Goal: Task Accomplishment & Management: Use online tool/utility

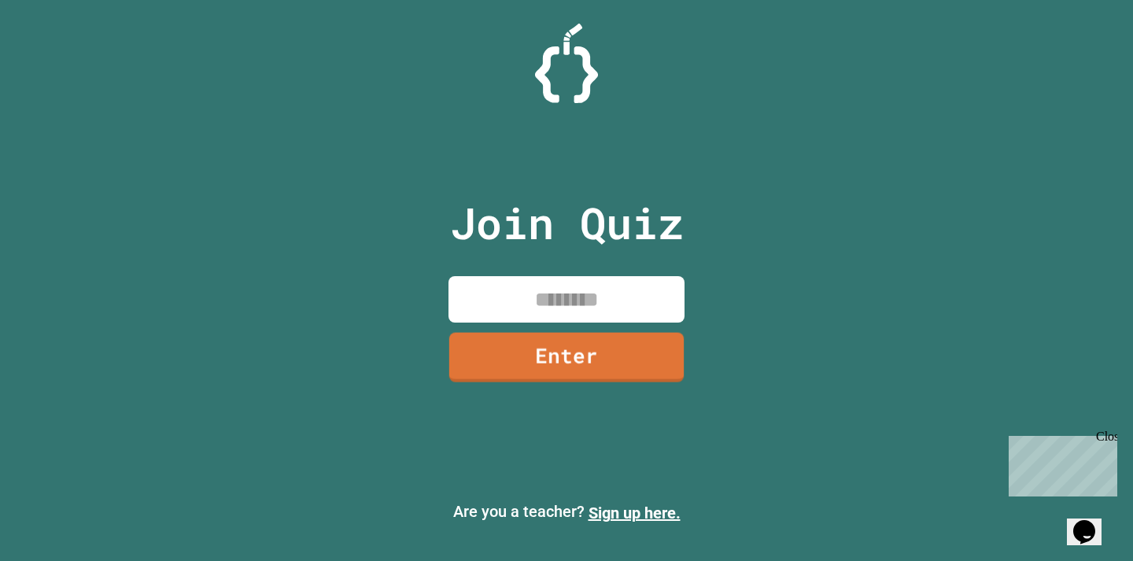
click at [596, 301] on input at bounding box center [567, 299] width 236 height 46
click at [584, 274] on div "Join Quiz Enter" at bounding box center [566, 280] width 265 height 482
click at [583, 288] on input at bounding box center [567, 299] width 236 height 46
drag, startPoint x: 1106, startPoint y: 431, endPoint x: 2108, endPoint y: 862, distance: 1091.1
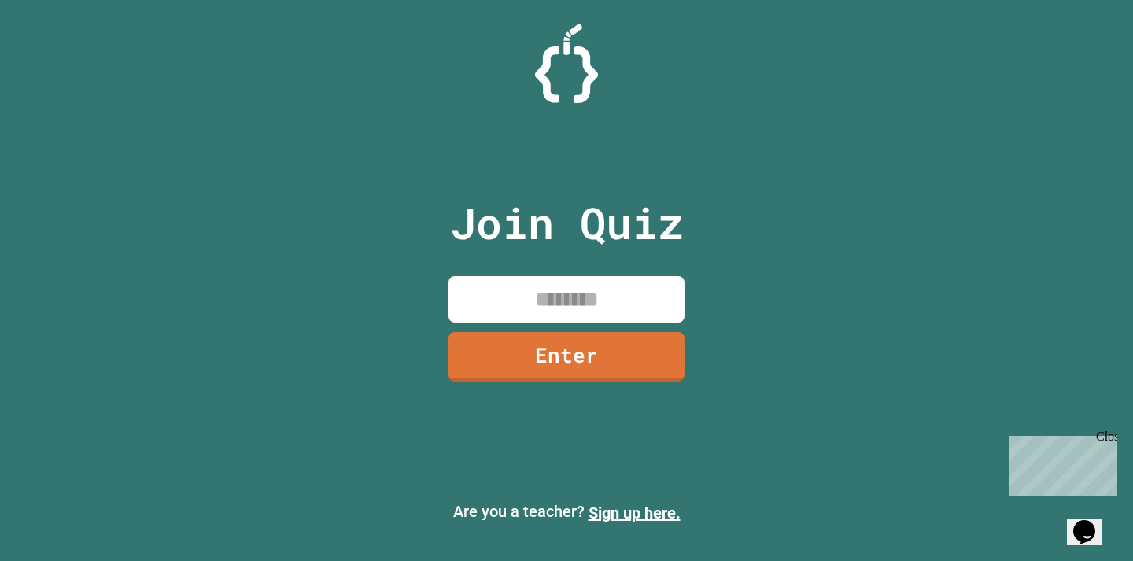
click at [1106, 431] on div "Close" at bounding box center [1106, 440] width 20 height 20
click at [603, 302] on input at bounding box center [567, 299] width 236 height 46
type input "*"
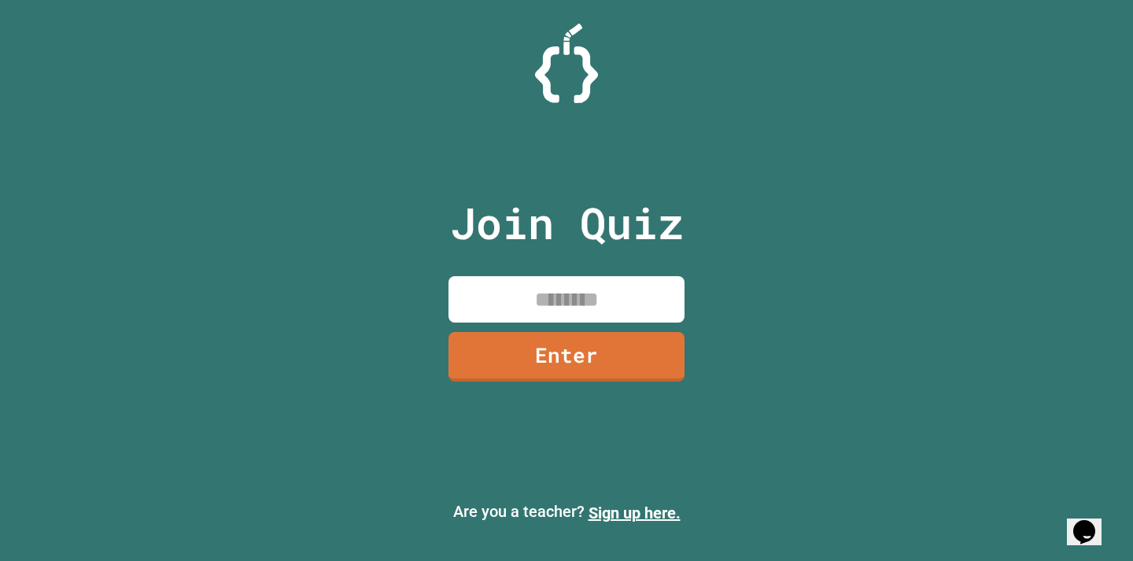
type input "*"
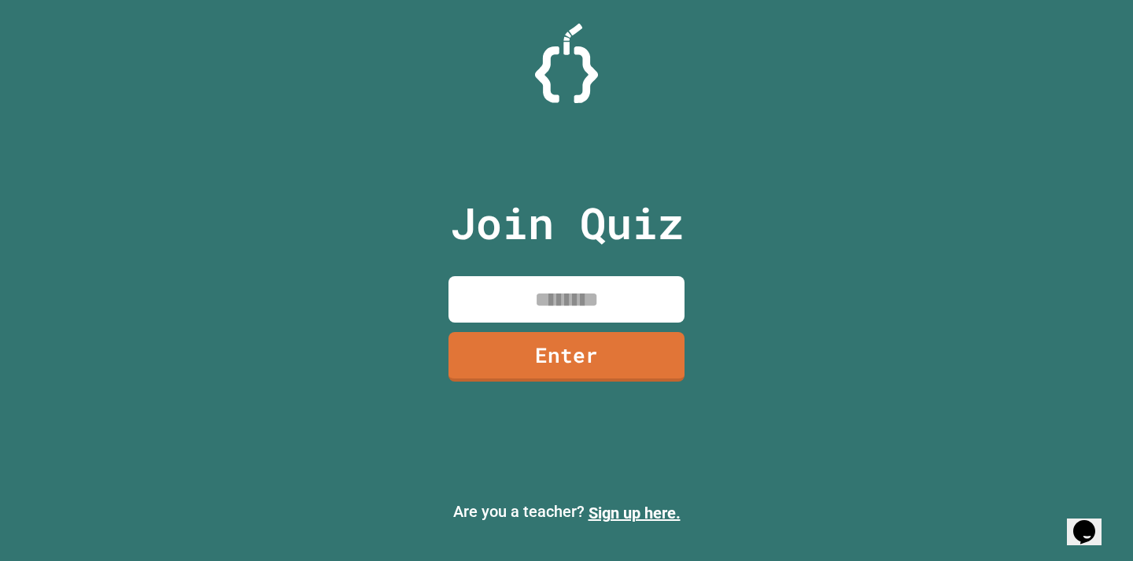
type input "*"
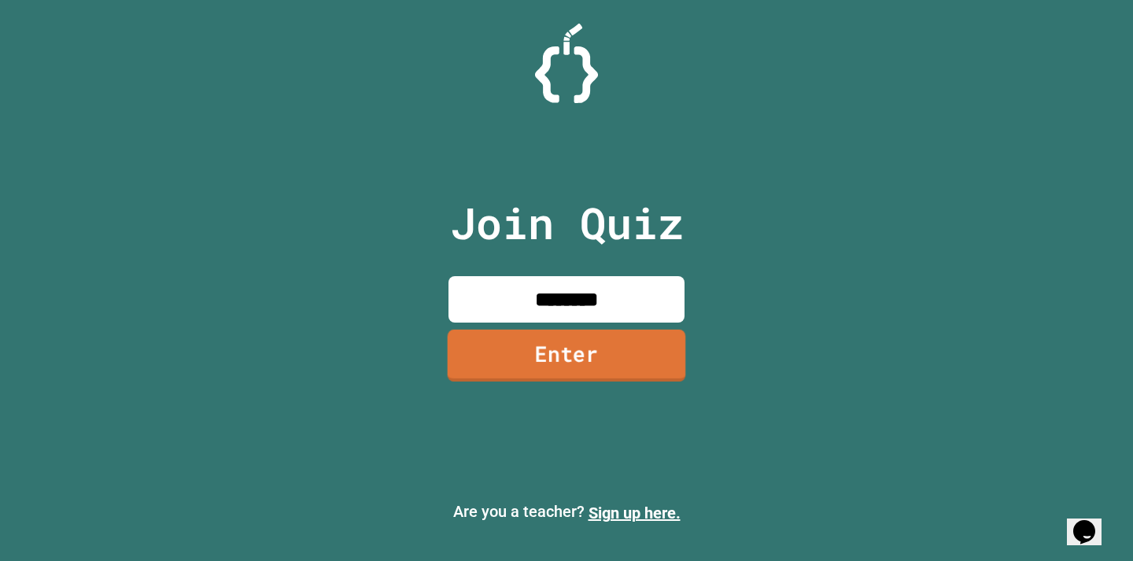
type input "********"
click at [585, 361] on link "Enter" at bounding box center [567, 356] width 238 height 52
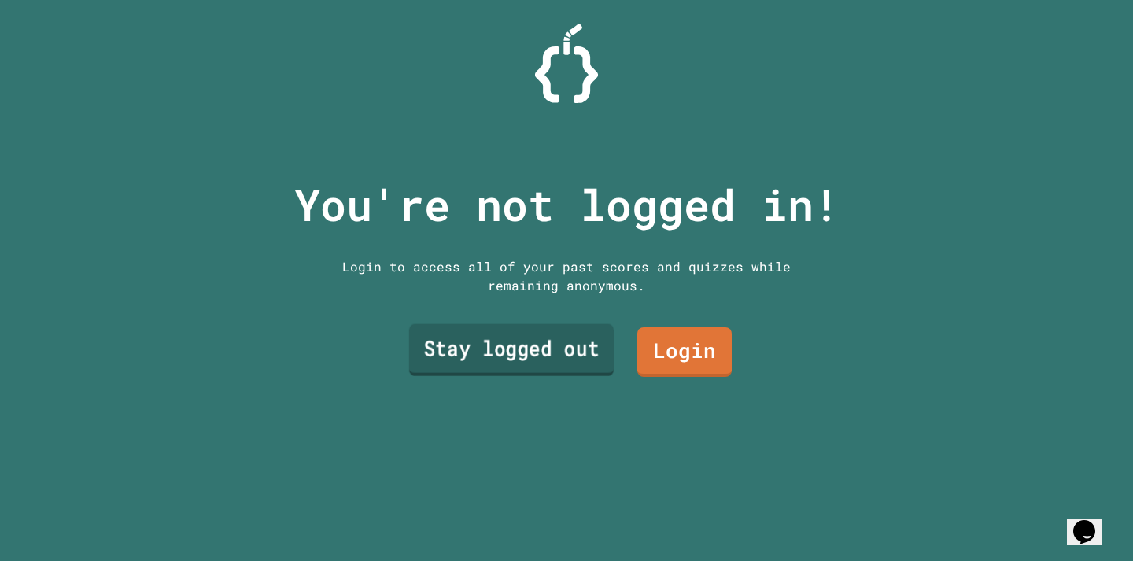
click at [524, 363] on link "Stay logged out" at bounding box center [511, 350] width 205 height 52
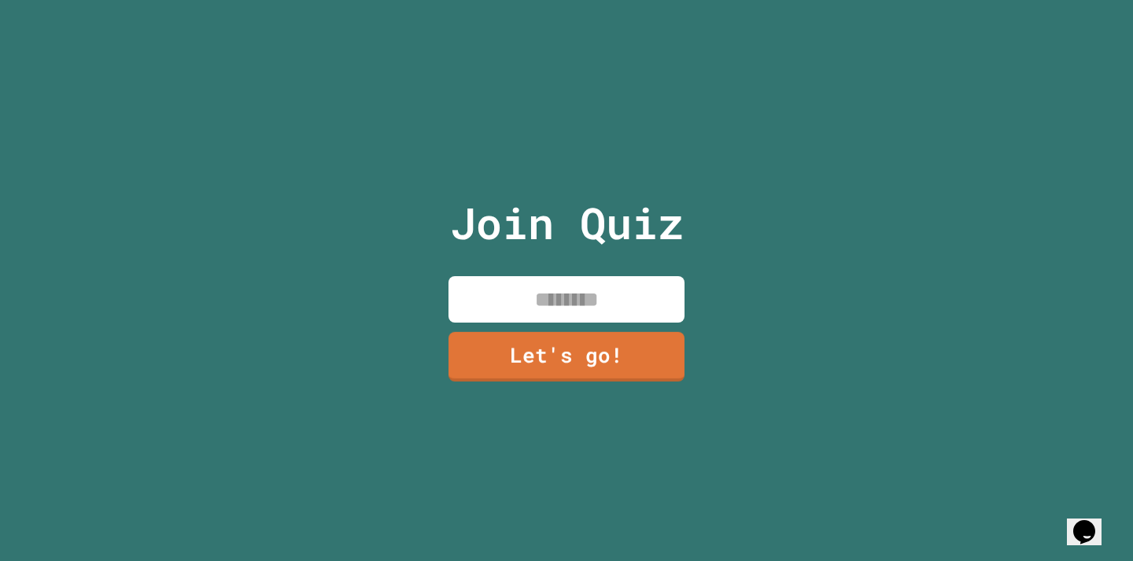
click at [618, 305] on input at bounding box center [567, 299] width 236 height 46
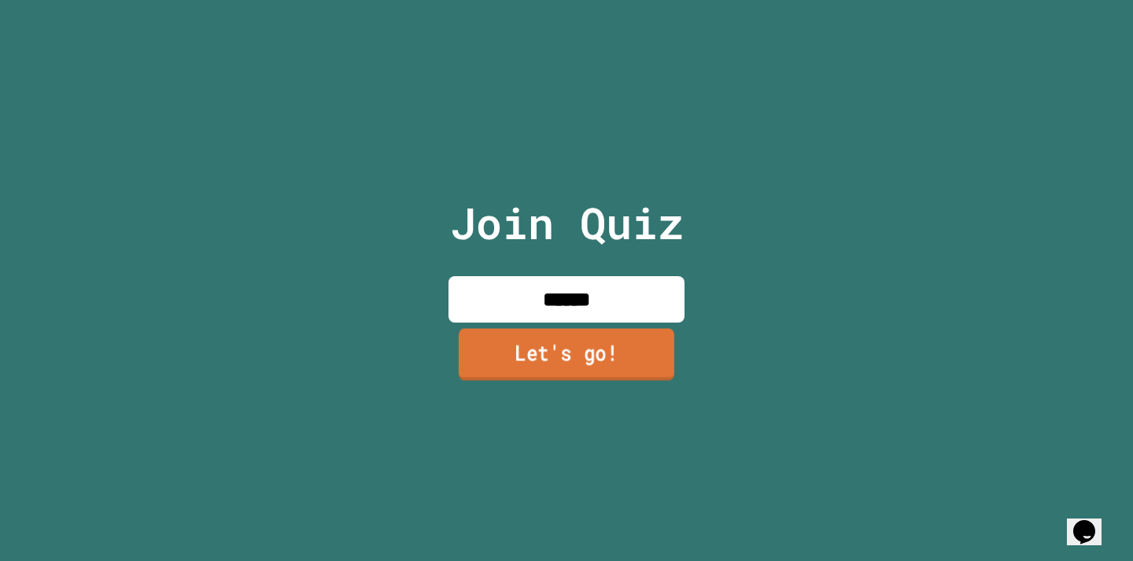
type input "******"
click at [611, 346] on link "Let's go!" at bounding box center [567, 354] width 216 height 52
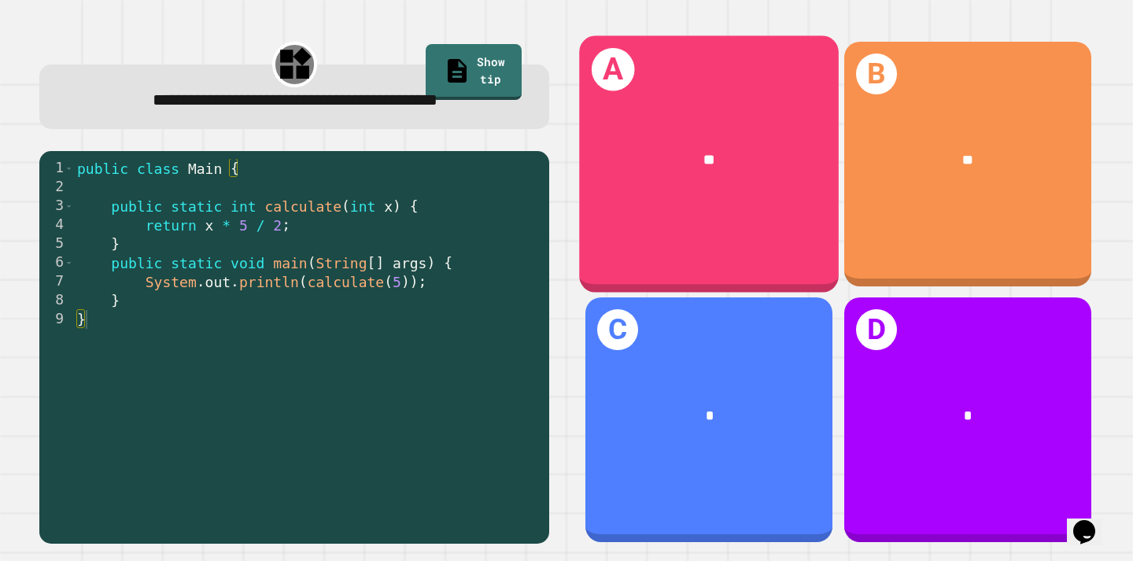
click at [681, 231] on div "A **" at bounding box center [710, 163] width 260 height 257
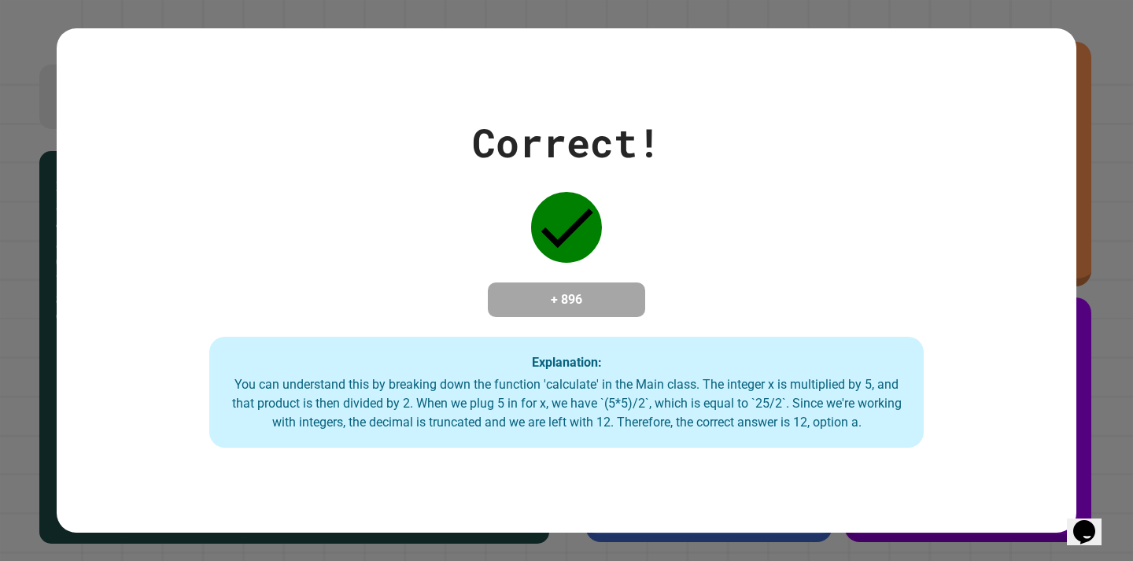
click at [624, 494] on div "Correct! + 896 Explanation: You can understand this by breaking down the functi…" at bounding box center [567, 280] width 1020 height 505
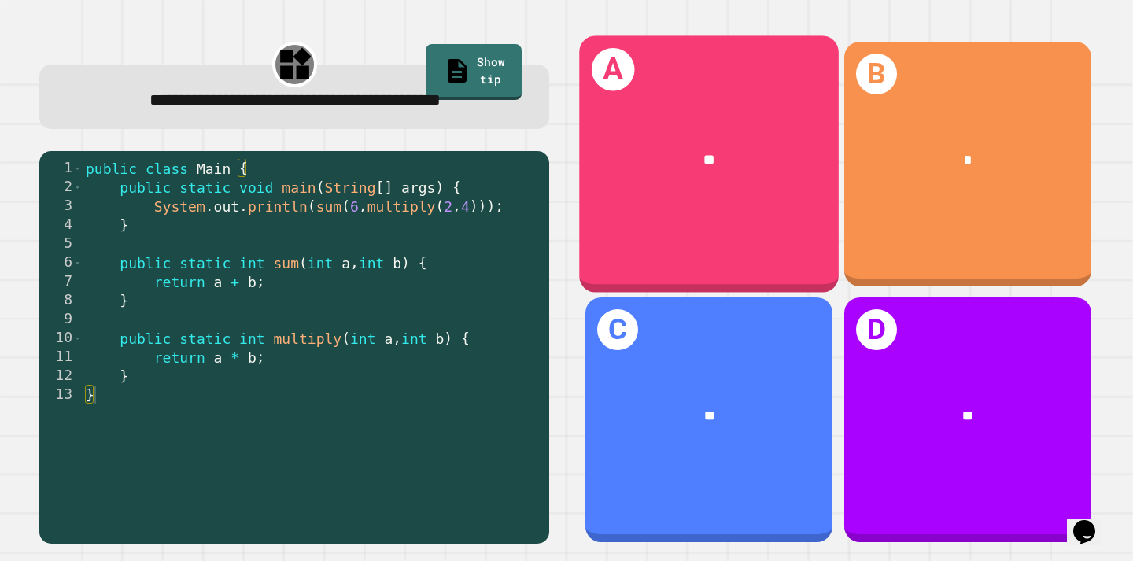
click at [687, 232] on div "A **" at bounding box center [710, 163] width 260 height 257
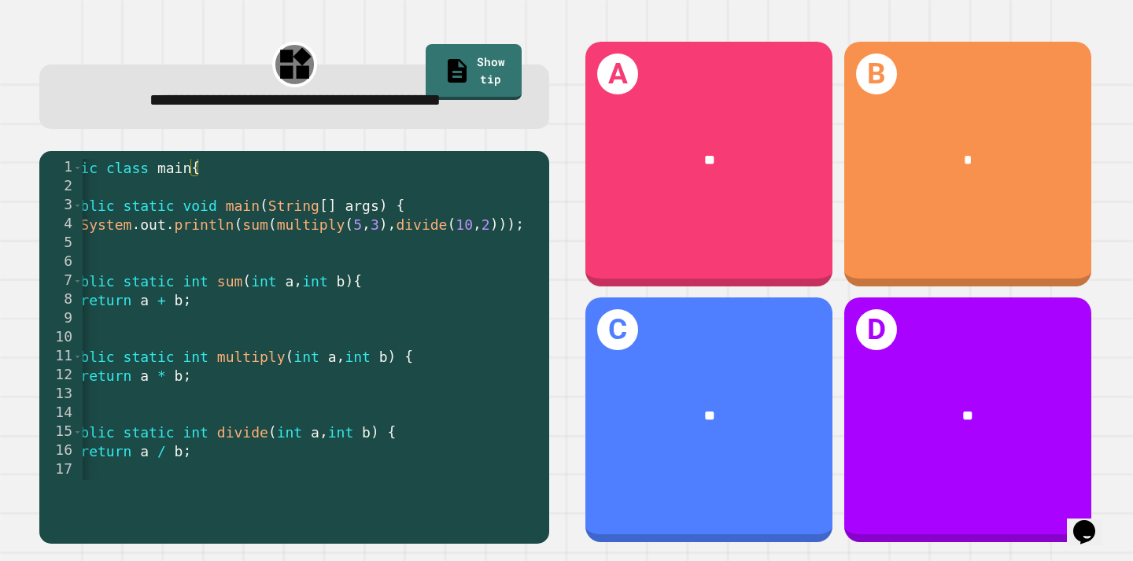
scroll to position [2, 0]
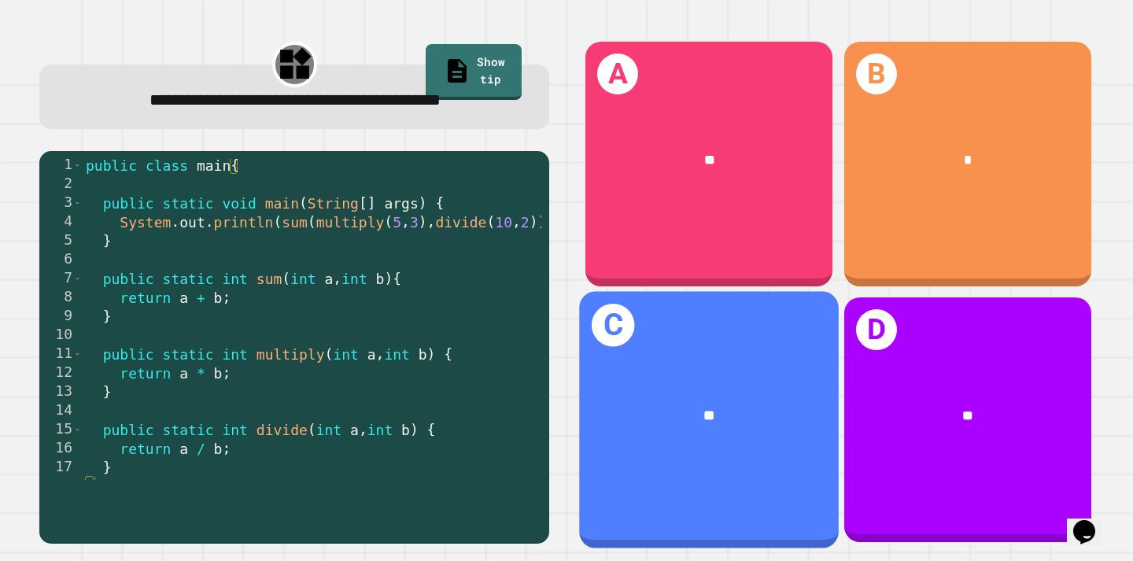
click at [655, 389] on div "**" at bounding box center [710, 415] width 260 height 79
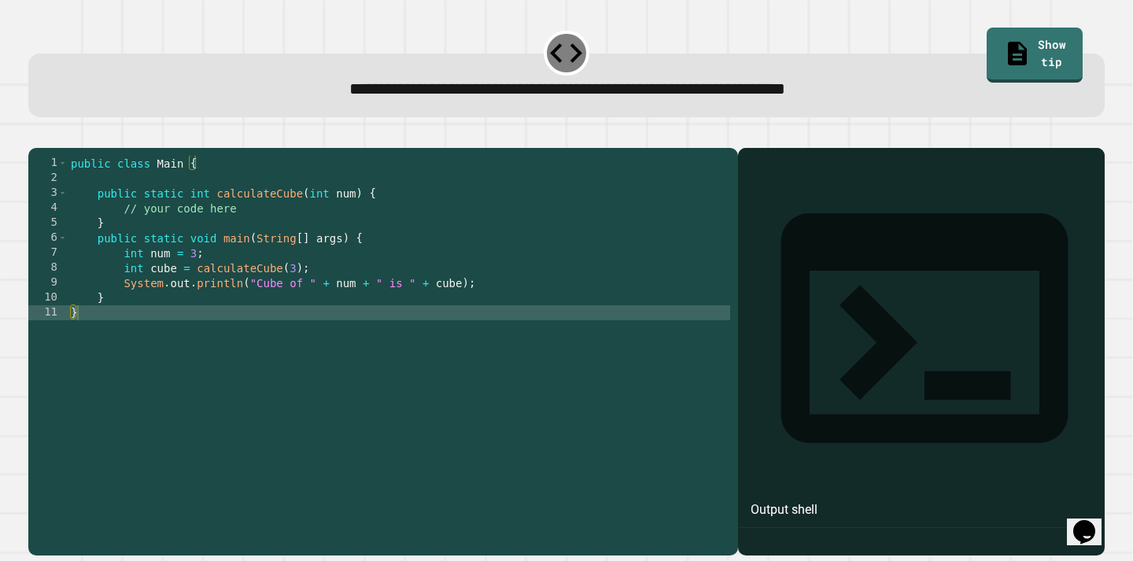
click at [902, 235] on div at bounding box center [921, 375] width 351 height 362
click at [569, 346] on div "public class Main { public static int calculateCube ( int num ) { // your code …" at bounding box center [399, 350] width 663 height 389
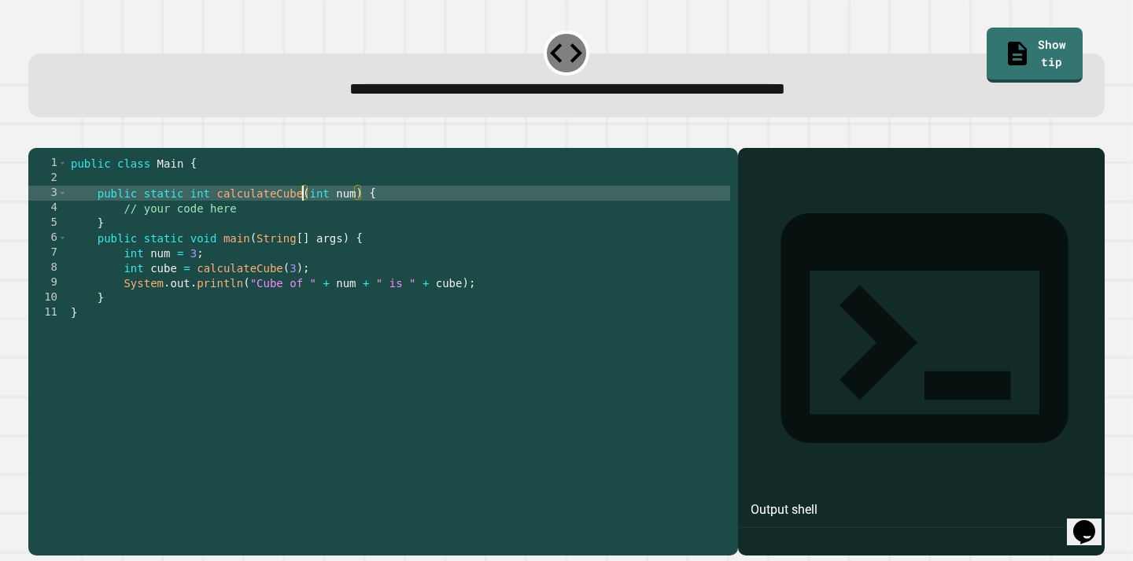
click at [305, 220] on div "public class Main { public static int calculateCube ( int num ) { // your code …" at bounding box center [399, 350] width 663 height 389
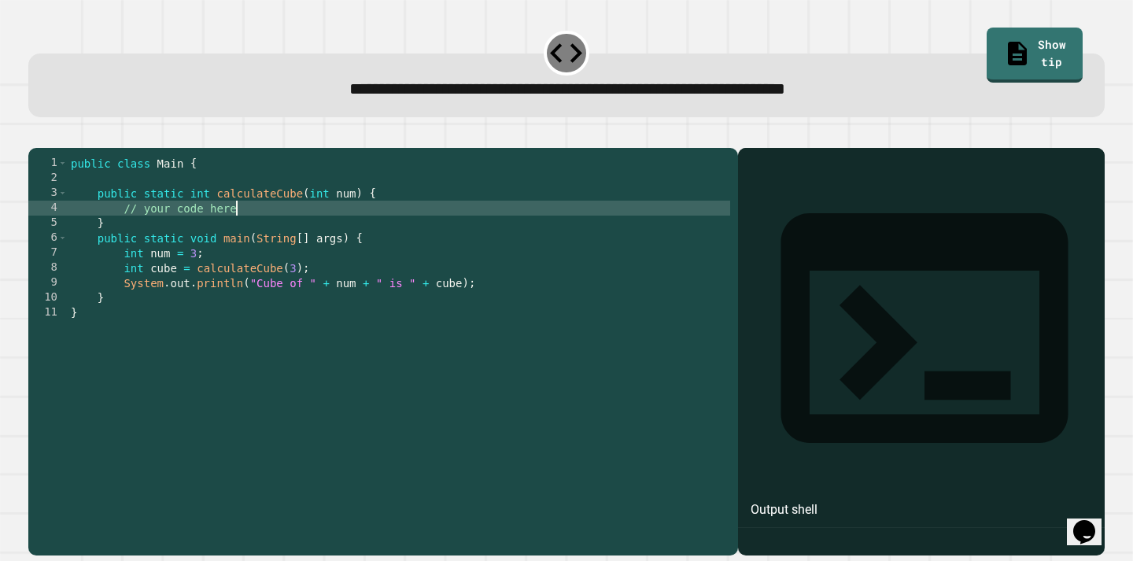
click at [301, 228] on div "public class Main { public static int calculateCube ( int num ) { // your code …" at bounding box center [399, 350] width 663 height 389
type textarea "**********"
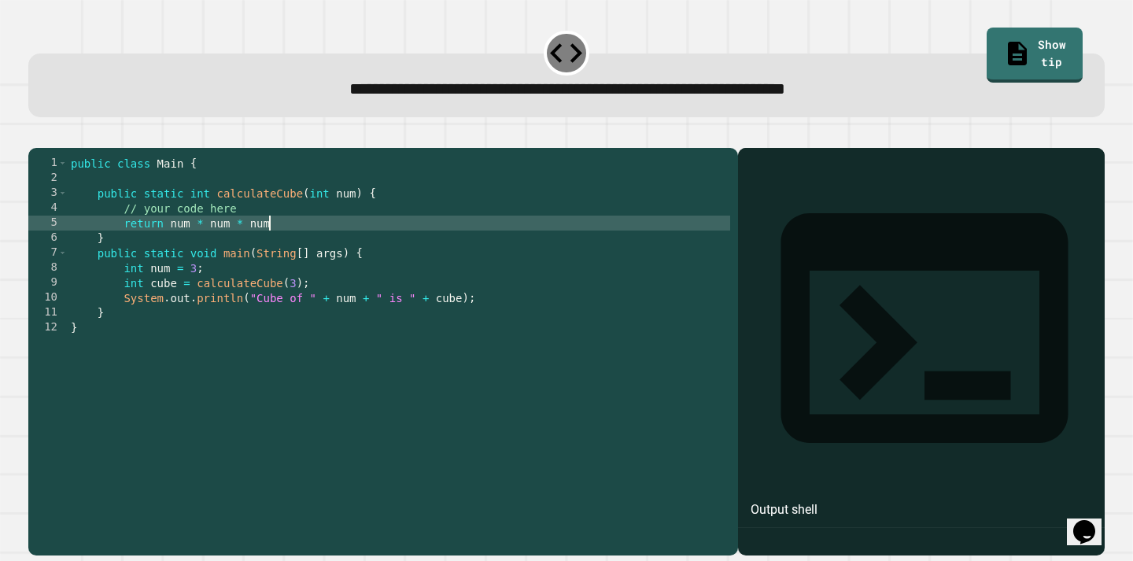
scroll to position [0, 13]
click at [611, 290] on div "public class Main { public static int calculateCube ( int num ) { // your code …" at bounding box center [399, 350] width 663 height 389
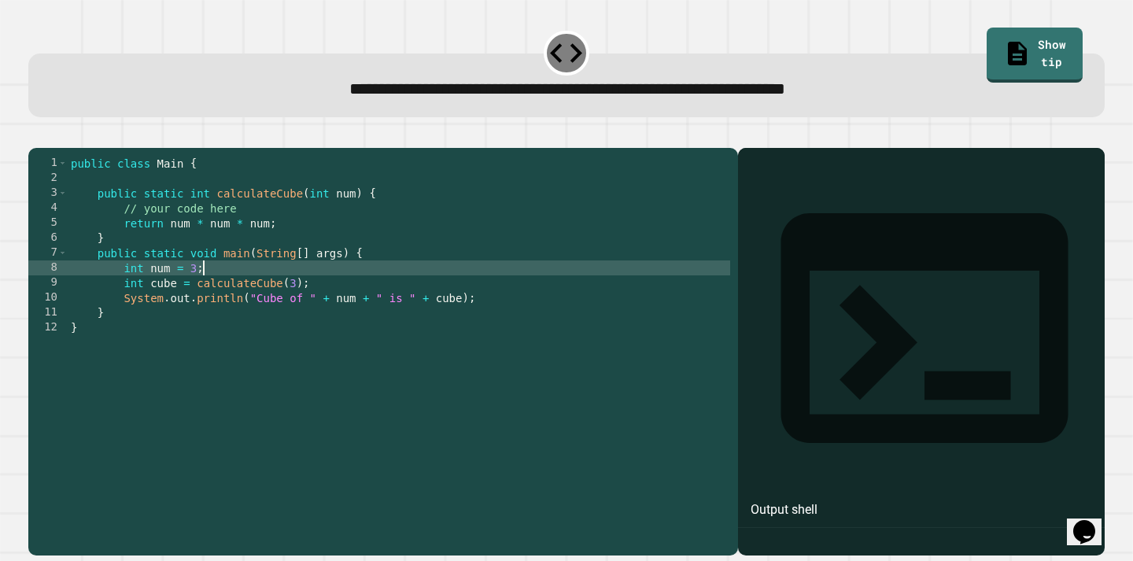
scroll to position [0, 9]
type textarea "**********"
click at [51, 147] on icon "button" at bounding box center [46, 144] width 9 height 11
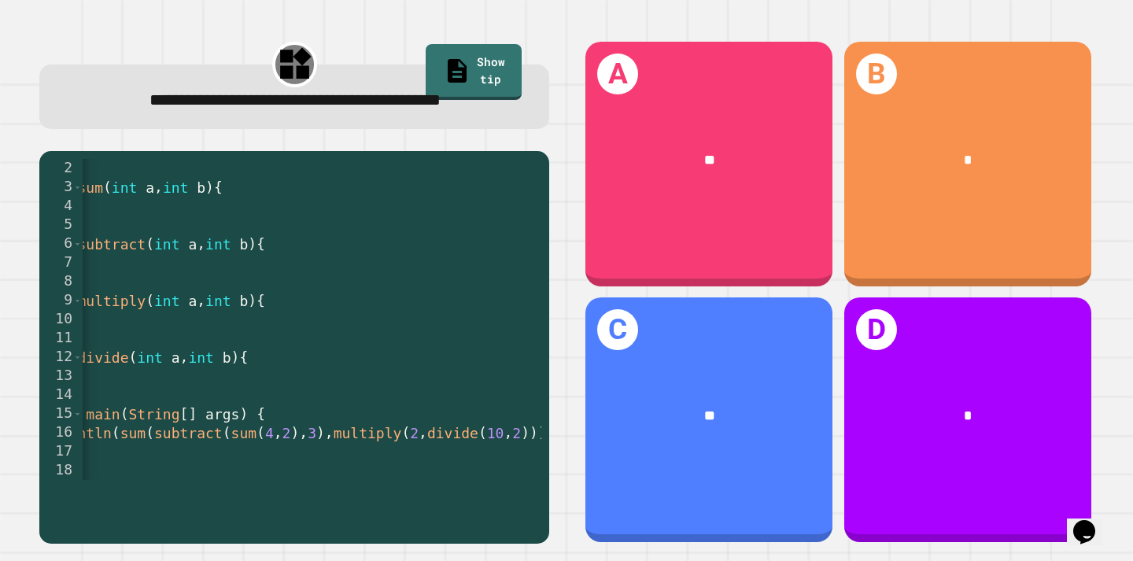
scroll to position [0, 195]
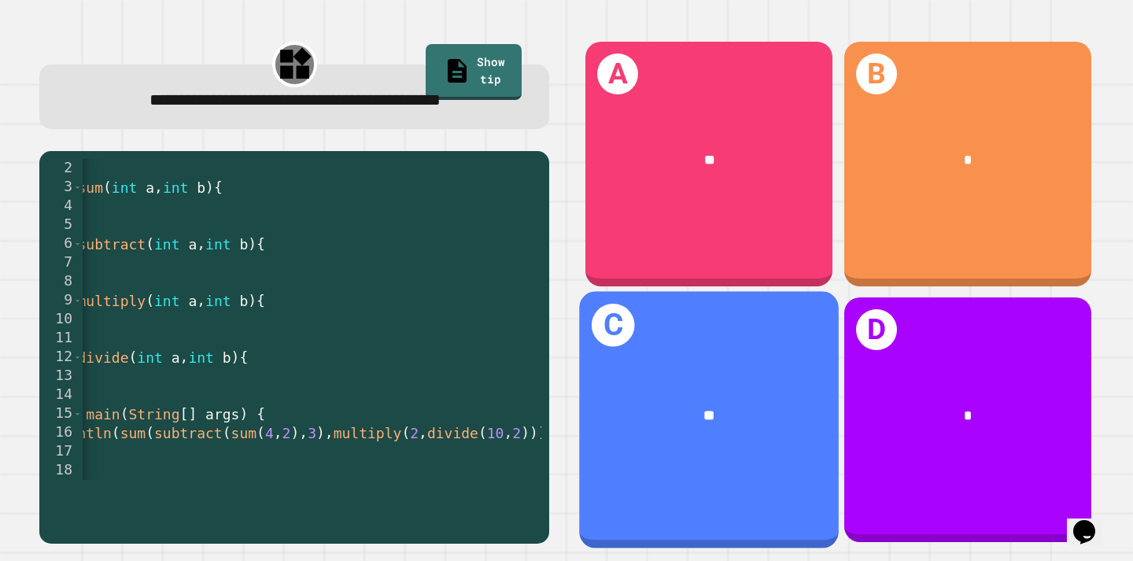
click at [743, 463] on div "C **" at bounding box center [710, 419] width 260 height 257
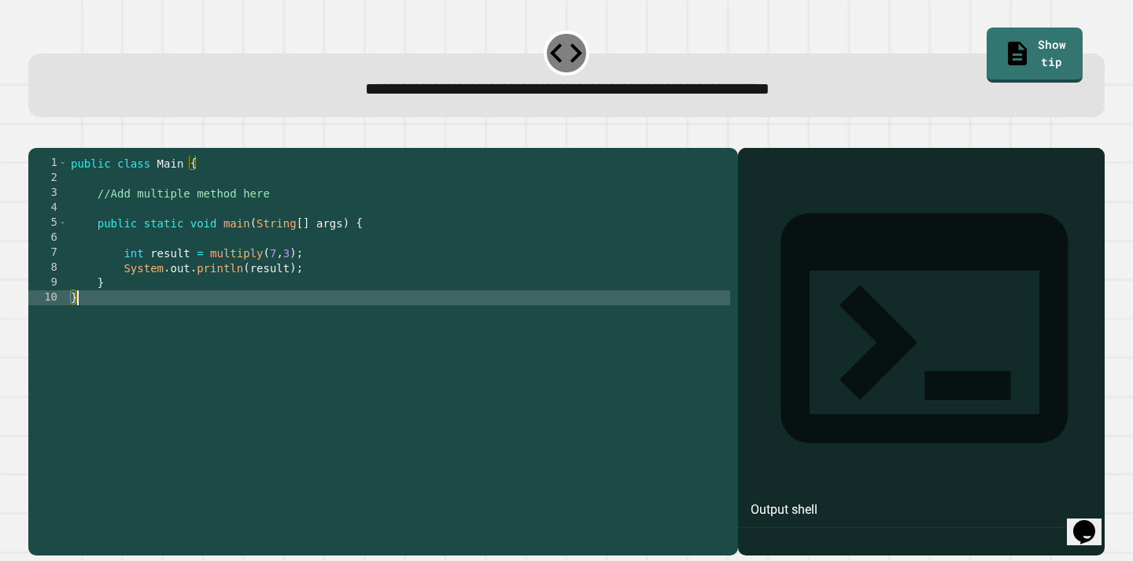
click at [140, 324] on div "public class Main { //Add multiple method here public static void main ( String…" at bounding box center [399, 350] width 663 height 389
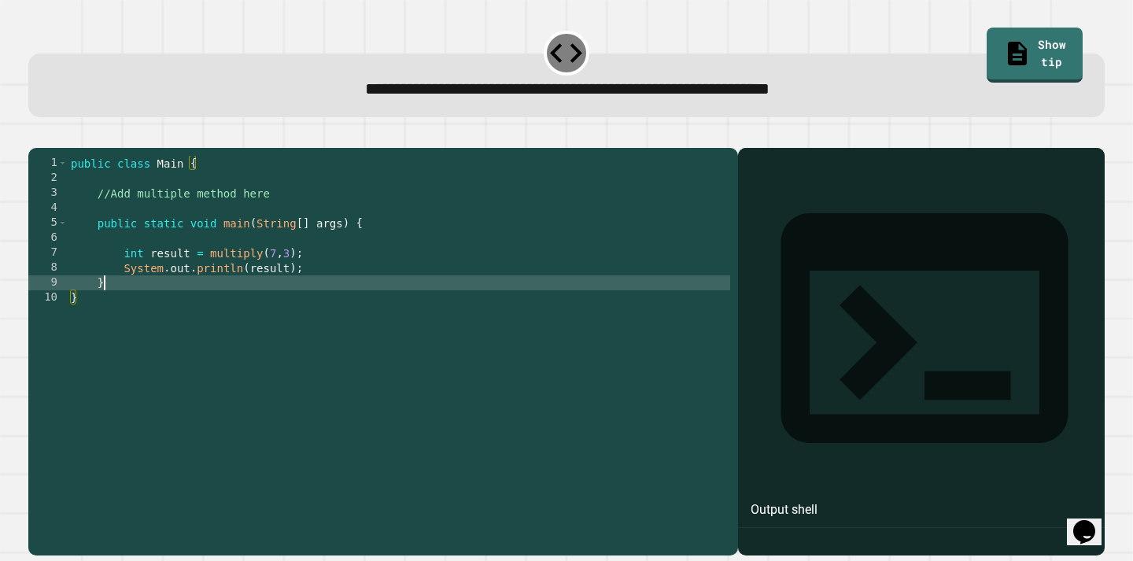
click at [235, 304] on div "public class Main { //Add multiple method here public static void main ( String…" at bounding box center [399, 350] width 663 height 389
type textarea "*"
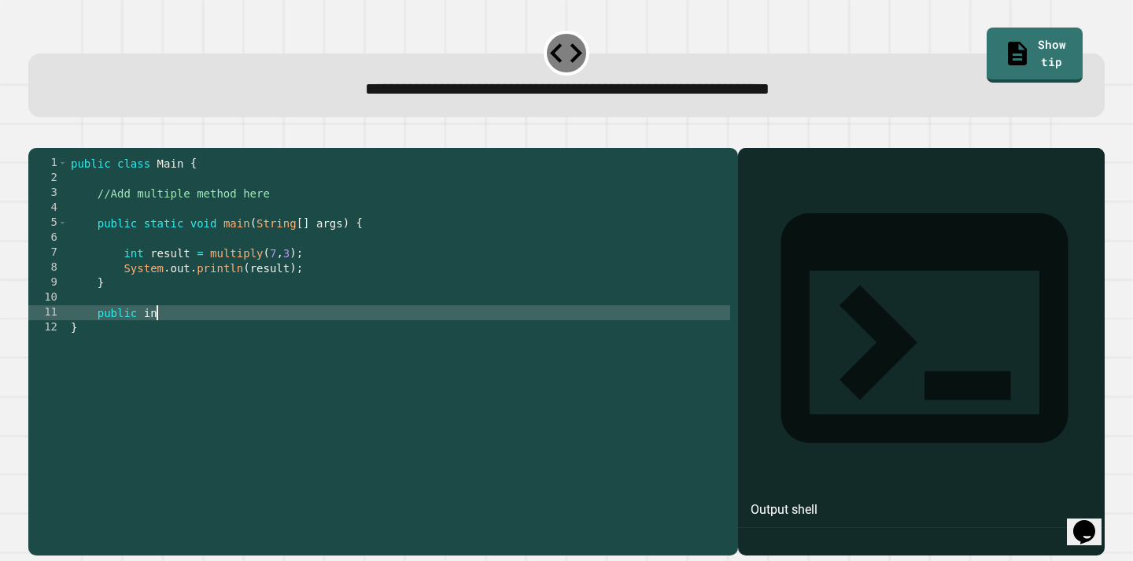
scroll to position [0, 6]
type textarea "**********"
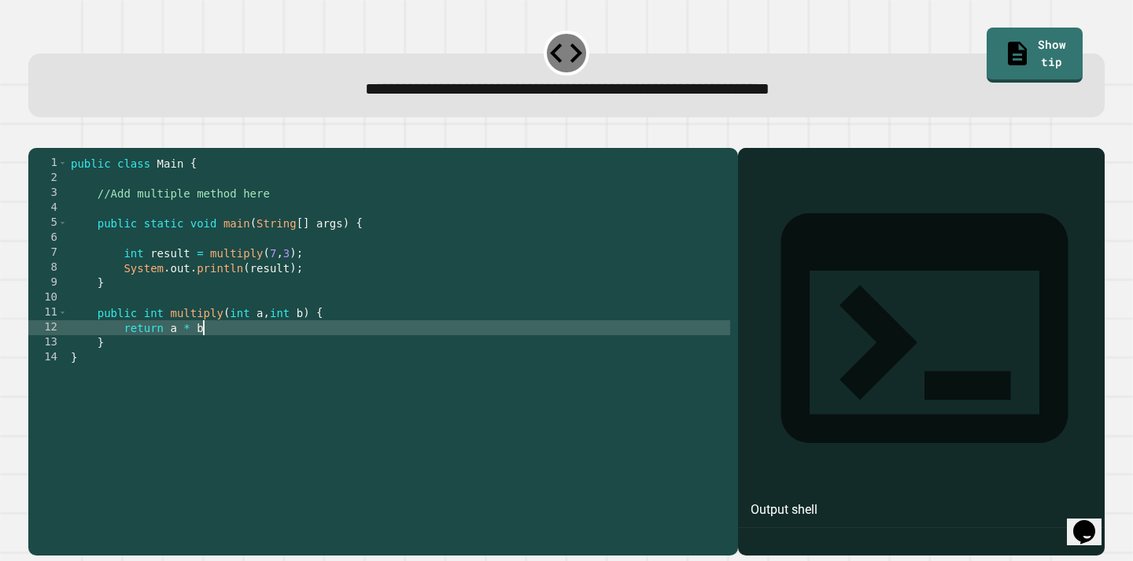
scroll to position [0, 9]
click at [36, 135] on icon "button" at bounding box center [36, 135] width 0 height 0
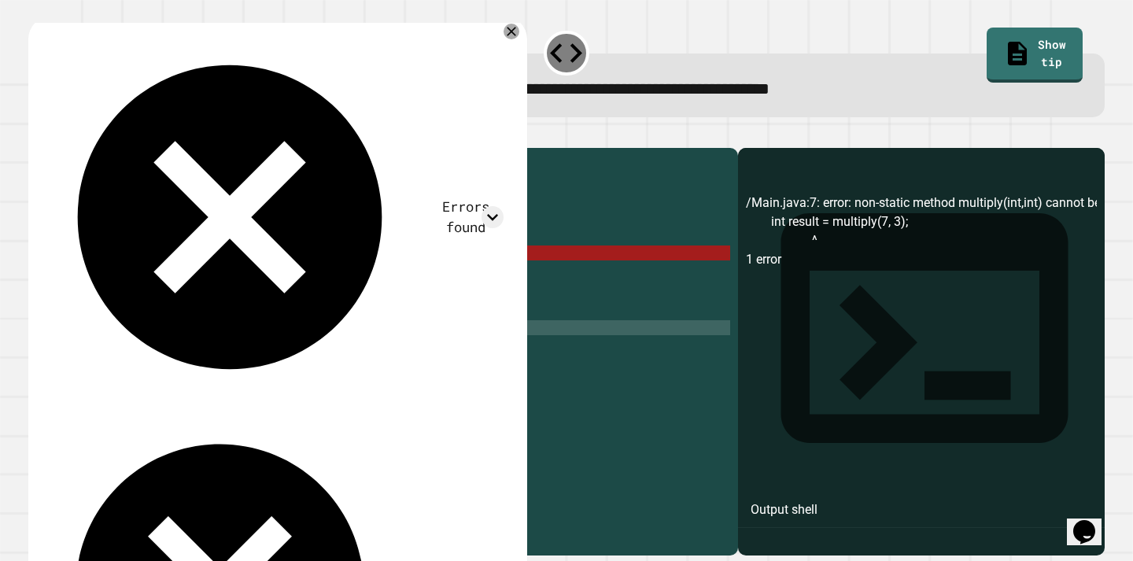
click at [148, 338] on div "public class Main { //Add multiple method here public static void main ( String…" at bounding box center [399, 350] width 663 height 389
click at [145, 340] on div "public class Main { //Add multiple method here public static void main ( String…" at bounding box center [399, 350] width 663 height 389
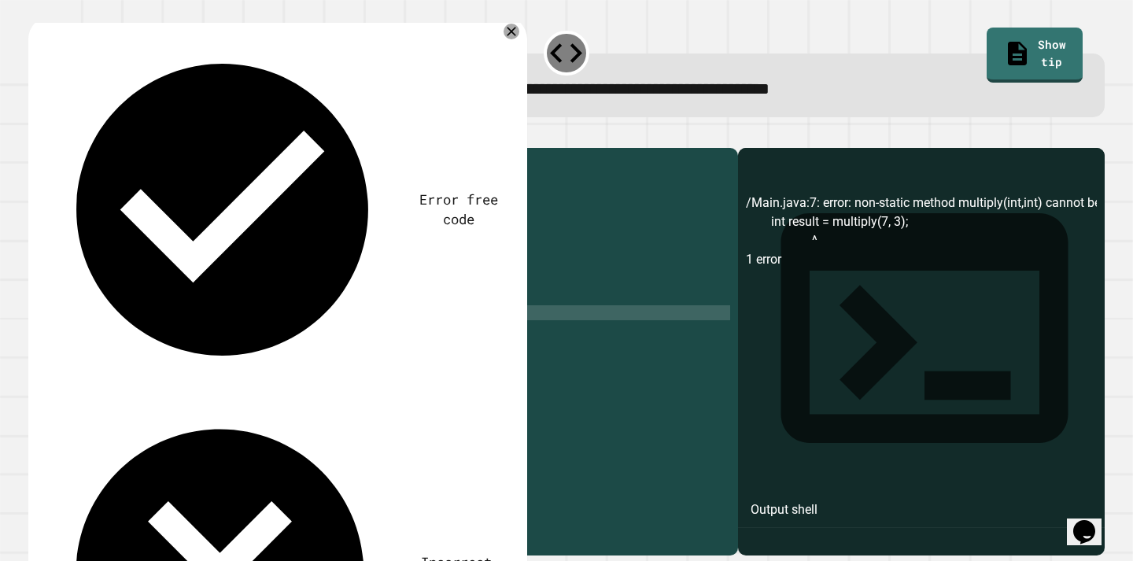
scroll to position [0, 8]
type textarea "**********"
click at [36, 135] on button "button" at bounding box center [36, 135] width 0 height 0
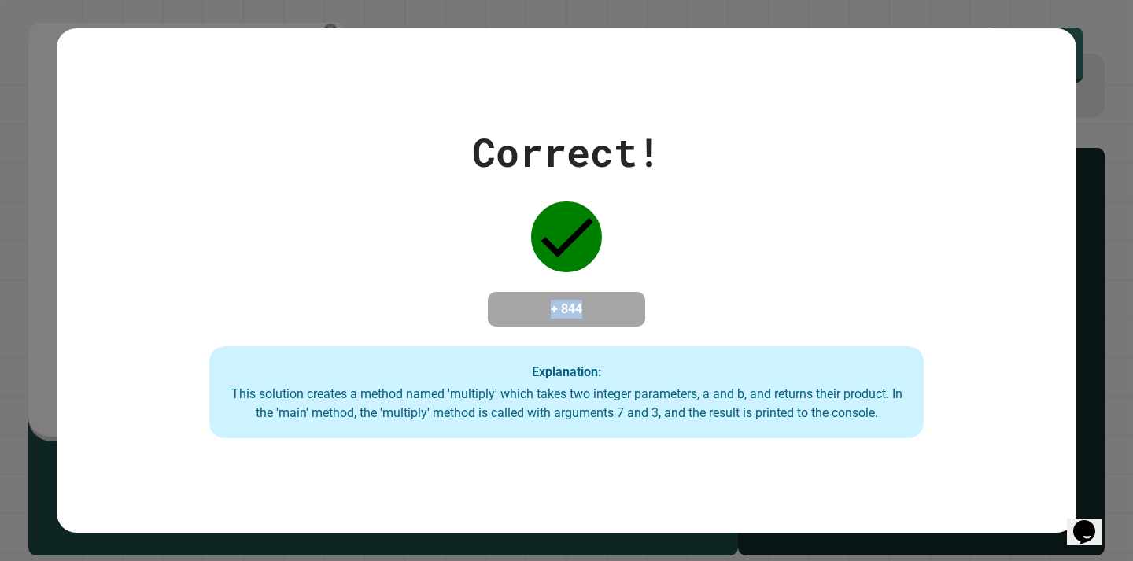
drag, startPoint x: 678, startPoint y: 321, endPoint x: 513, endPoint y: 297, distance: 166.3
click at [513, 297] on div "Correct! + 844 Explanation: This solution creates a method named 'multiply' whi…" at bounding box center [567, 281] width 1020 height 316
click at [513, 300] on h4 "+ 844" at bounding box center [567, 309] width 126 height 19
drag, startPoint x: 513, startPoint y: 297, endPoint x: 658, endPoint y: 331, distance: 148.9
click at [658, 332] on div "Correct! + 844 Explanation: This solution creates a method named 'multiply' whi…" at bounding box center [567, 281] width 1020 height 316
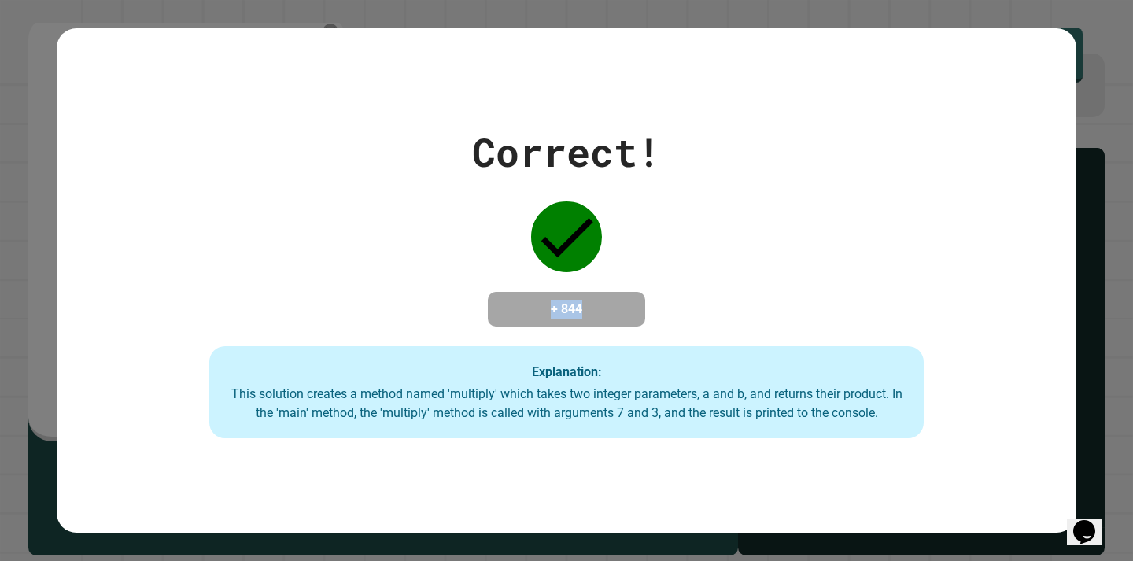
click at [658, 331] on div "Correct! + 844 Explanation: This solution creates a method named 'multiply' whi…" at bounding box center [567, 281] width 1020 height 316
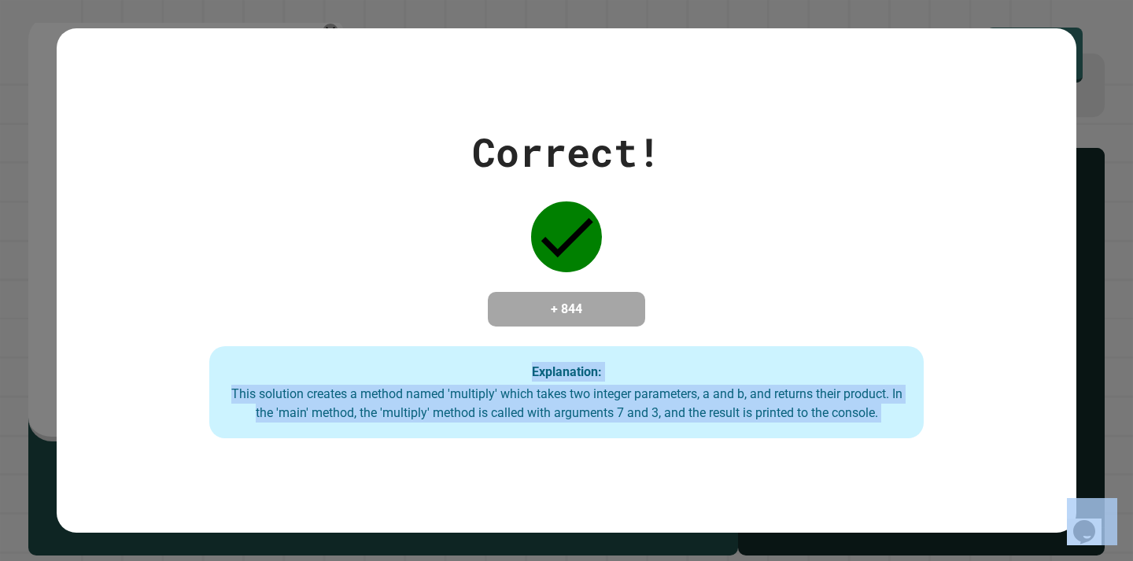
drag, startPoint x: 658, startPoint y: 331, endPoint x: 662, endPoint y: 460, distance: 128.3
click at [662, 460] on div "Correct! + 844 Explanation: This solution creates a method named 'multiply' whi…" at bounding box center [567, 280] width 1020 height 505
click at [663, 460] on div "Correct! + 844 Explanation: This solution creates a method named 'multiply' whi…" at bounding box center [567, 280] width 1020 height 505
drag, startPoint x: 663, startPoint y: 460, endPoint x: 674, endPoint y: 382, distance: 78.8
click at [674, 382] on div "Correct! + 844 Explanation: This solution creates a method named 'multiply' whi…" at bounding box center [567, 280] width 1020 height 505
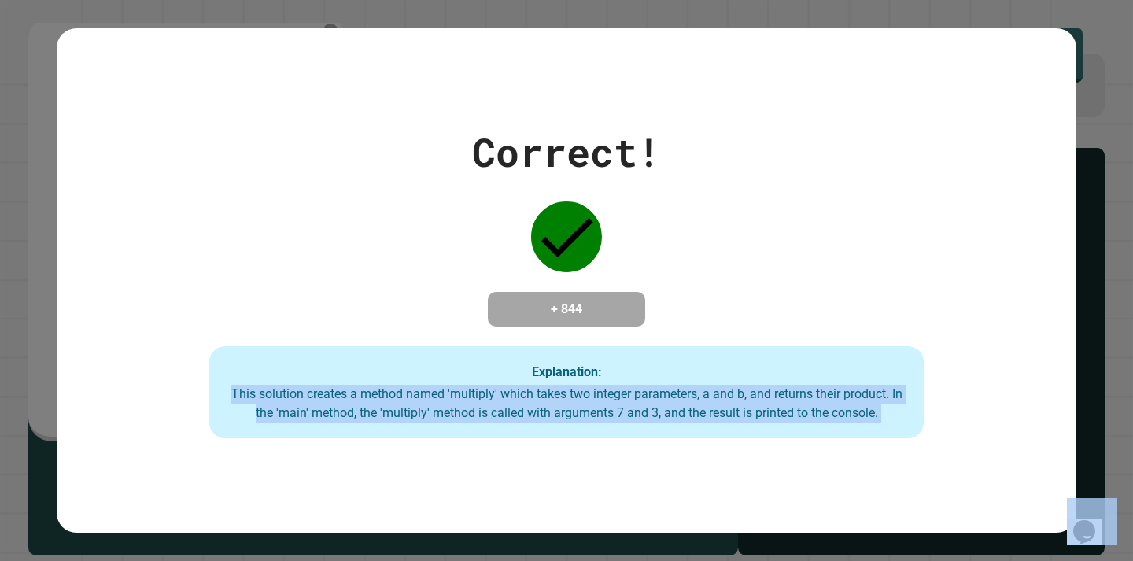
click at [675, 382] on div "Explanation: This solution creates a method named 'multiply' which takes two in…" at bounding box center [566, 392] width 714 height 93
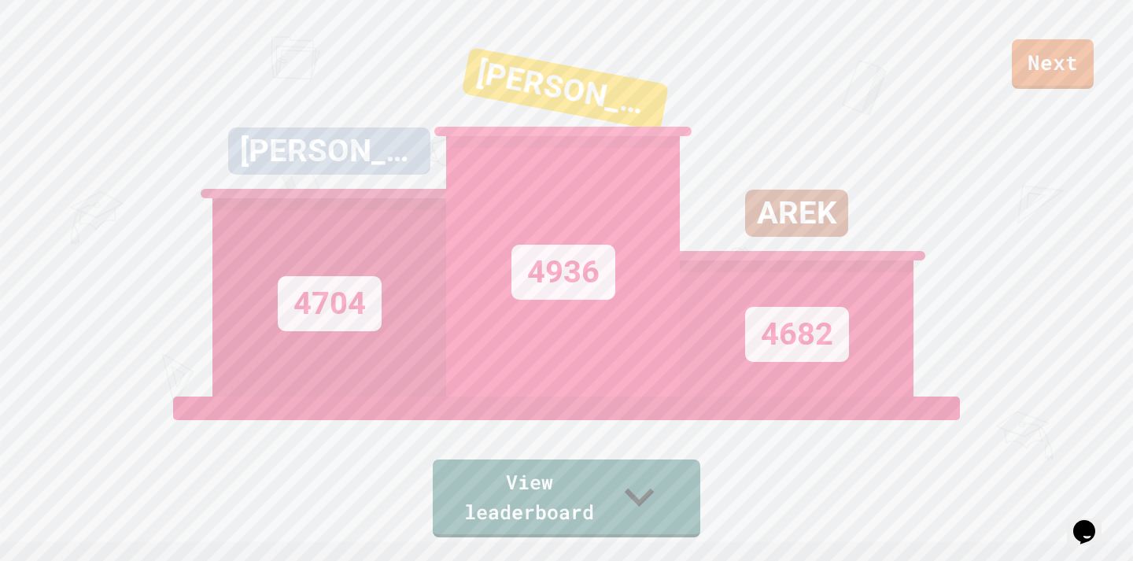
click at [567, 531] on link "View leaderboard" at bounding box center [567, 499] width 268 height 78
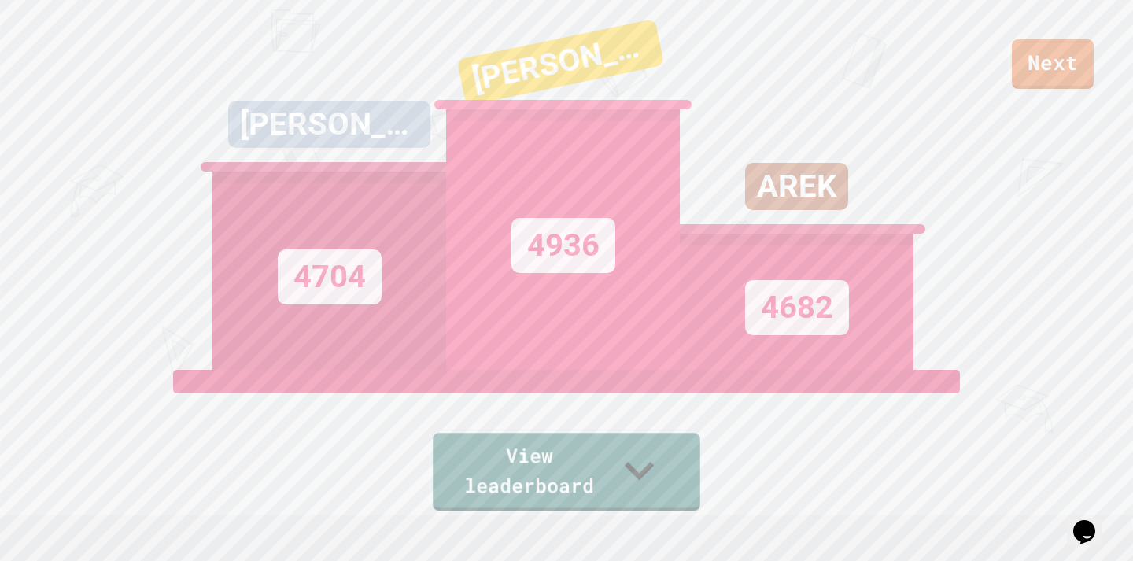
scroll to position [39, 0]
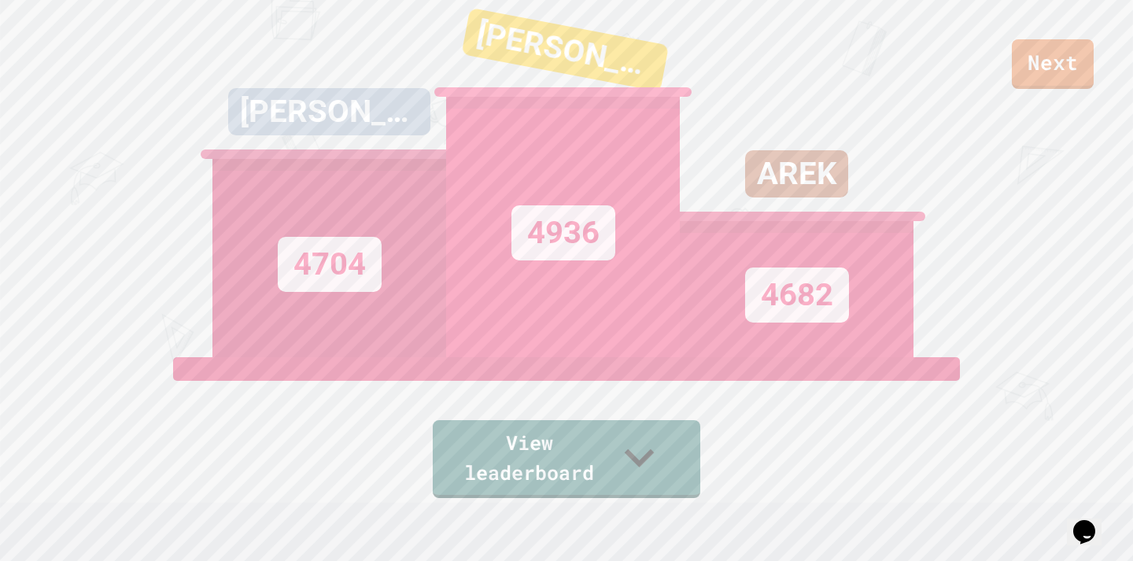
drag, startPoint x: 566, startPoint y: 272, endPoint x: 526, endPoint y: 268, distance: 40.3
click at [546, 260] on div "4936" at bounding box center [564, 232] width 104 height 55
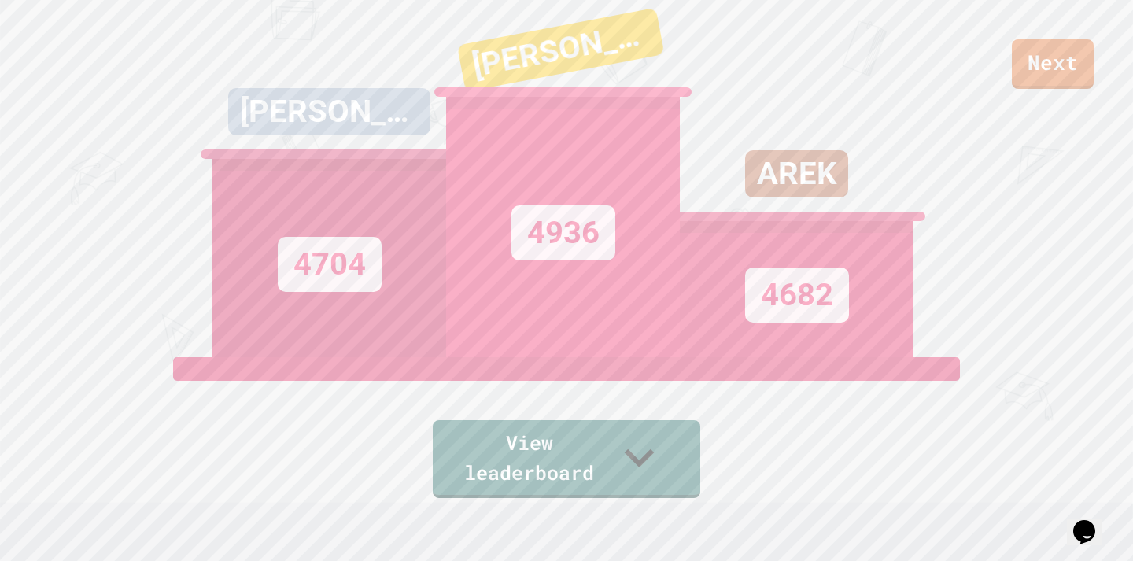
click at [526, 260] on div "4936" at bounding box center [564, 232] width 104 height 55
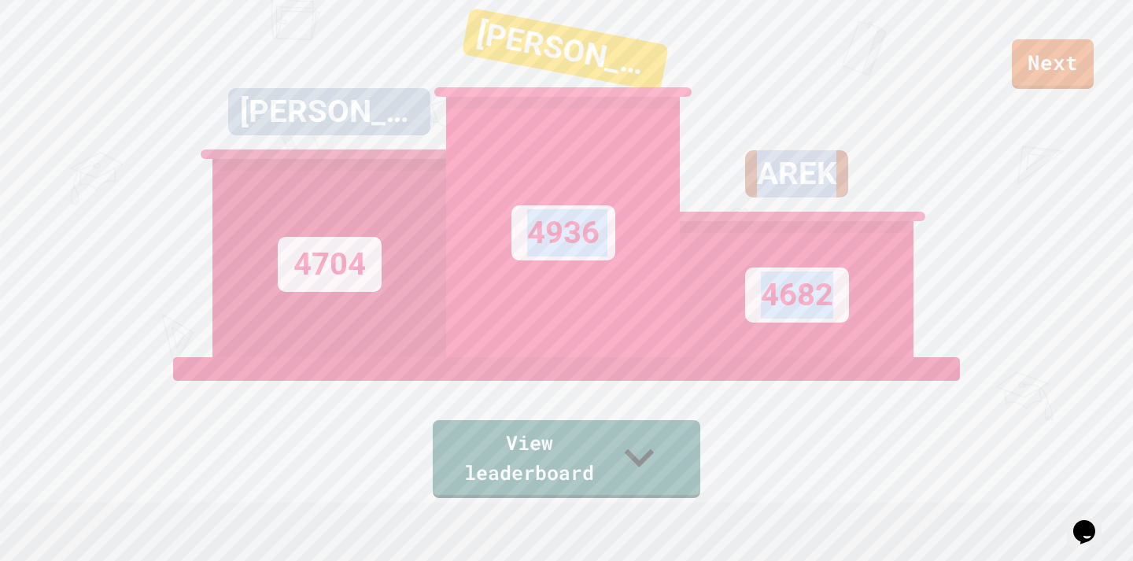
drag, startPoint x: 526, startPoint y: 268, endPoint x: 680, endPoint y: 263, distance: 153.6
click at [680, 264] on div "AIDEN 4704 IAN 4936 AREK 4682" at bounding box center [566, 160] width 708 height 393
click at [680, 263] on div "4682" at bounding box center [797, 289] width 234 height 136
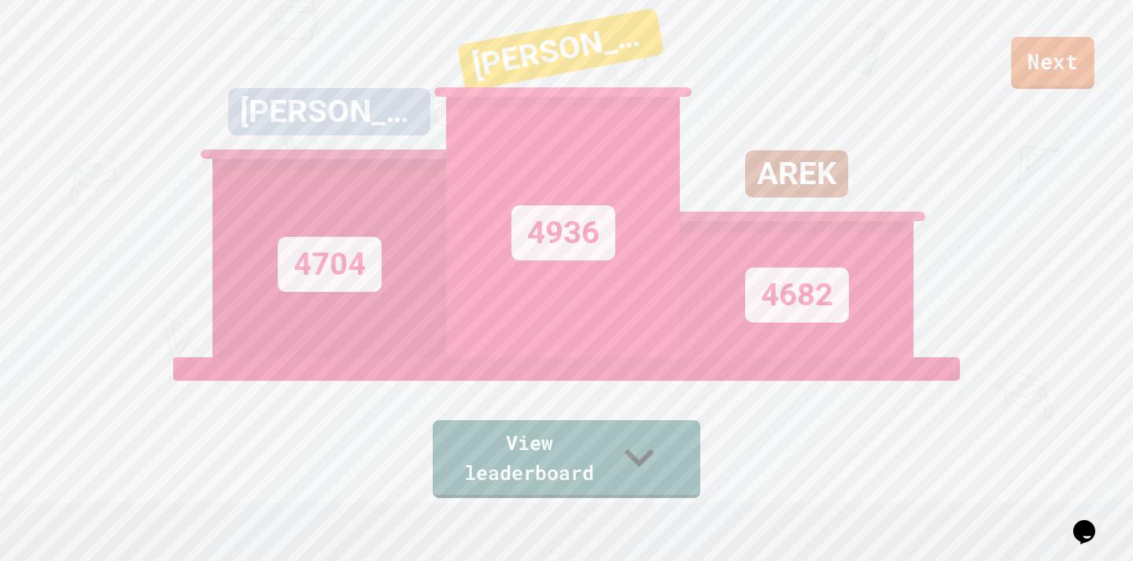
click at [1077, 51] on link "Next" at bounding box center [1052, 63] width 83 height 52
